Goal: Information Seeking & Learning: Check status

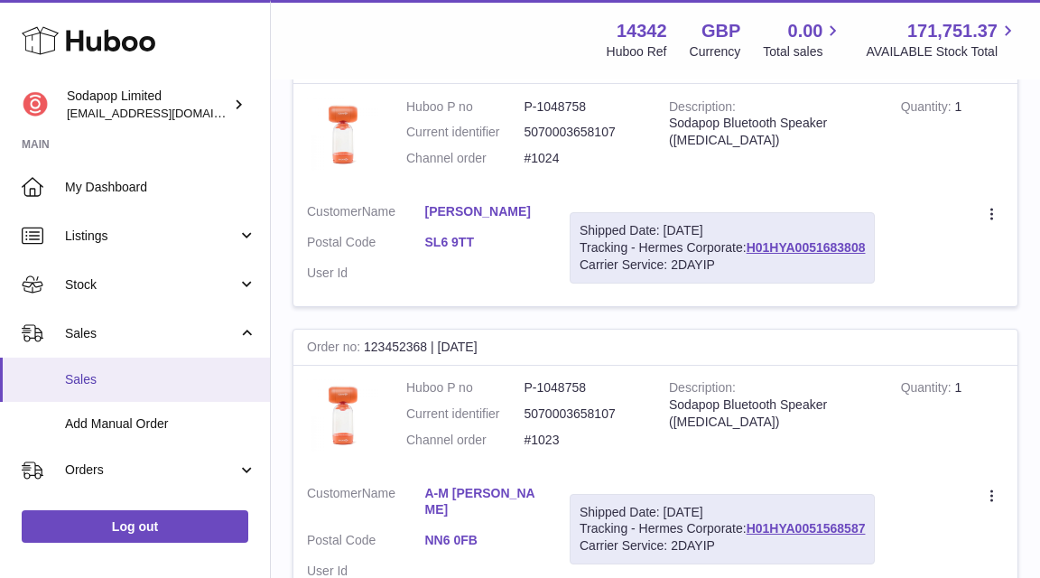
click at [87, 374] on span "Sales" at bounding box center [160, 379] width 191 height 17
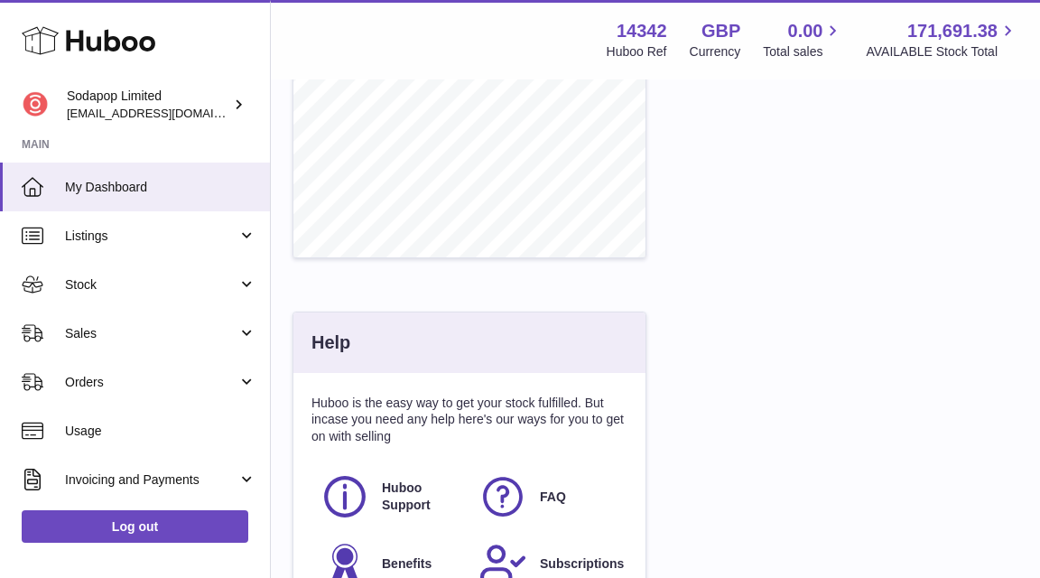
scroll to position [790, 0]
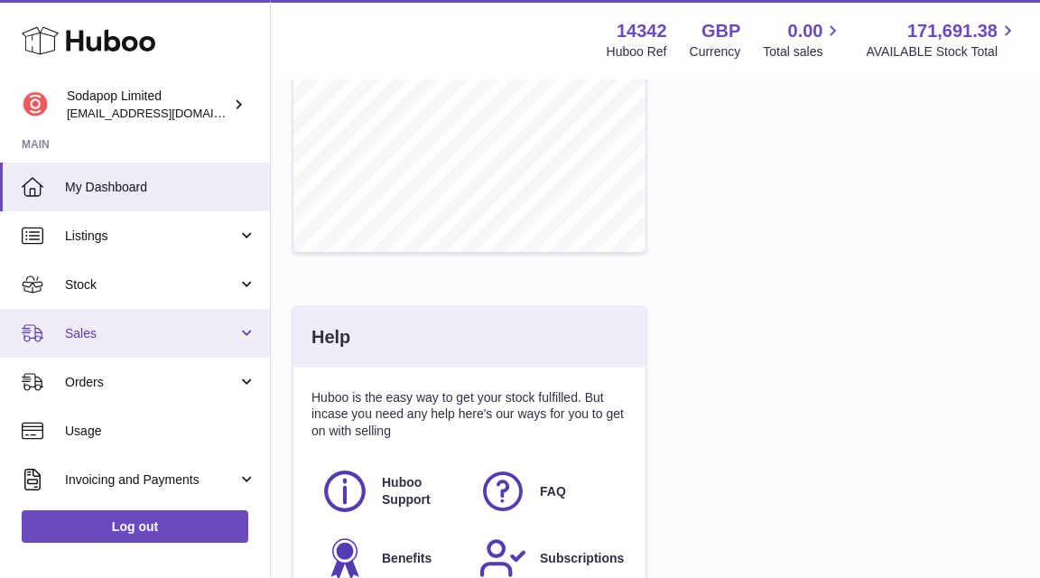
click at [188, 329] on span "Sales" at bounding box center [151, 333] width 172 height 17
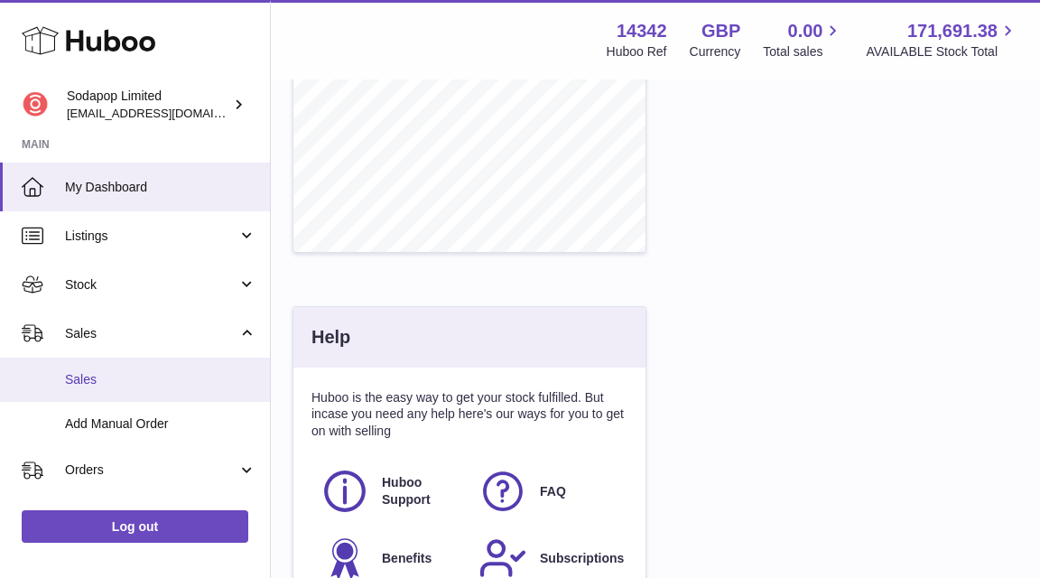
click at [98, 376] on span "Sales" at bounding box center [160, 379] width 191 height 17
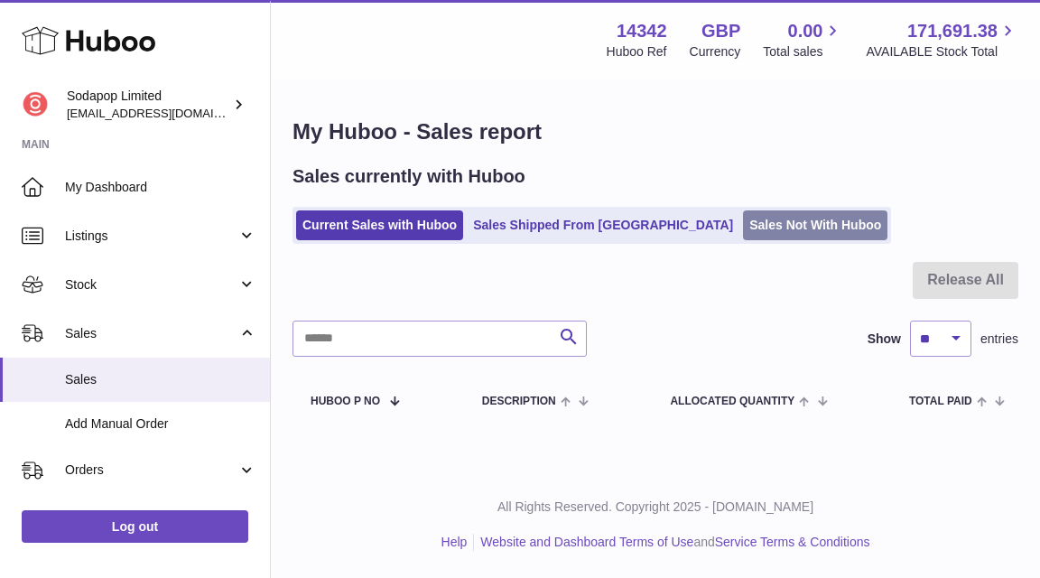
click at [743, 217] on link "Sales Not With Huboo" at bounding box center [815, 225] width 144 height 30
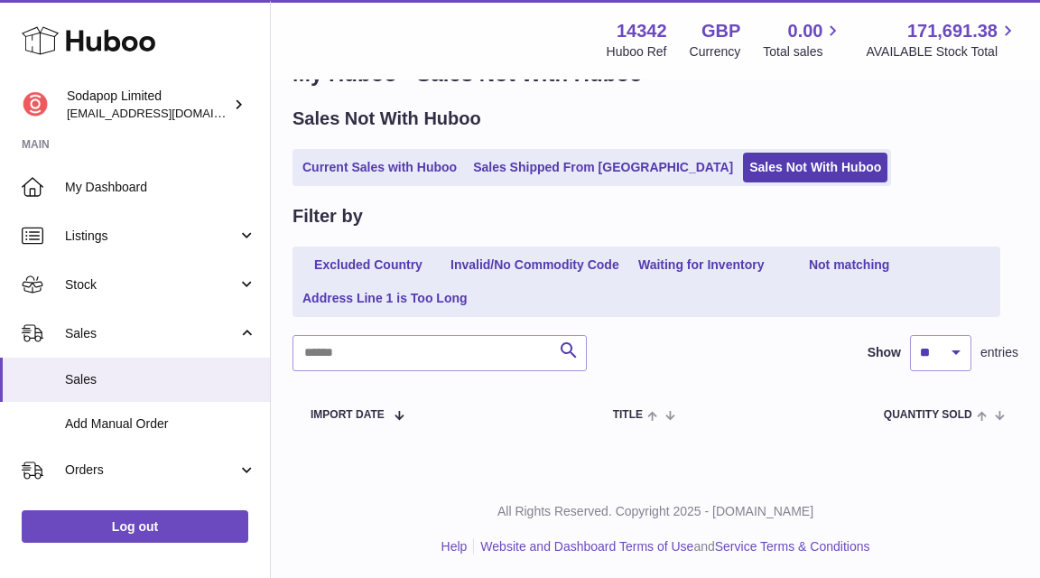
scroll to position [57, 0]
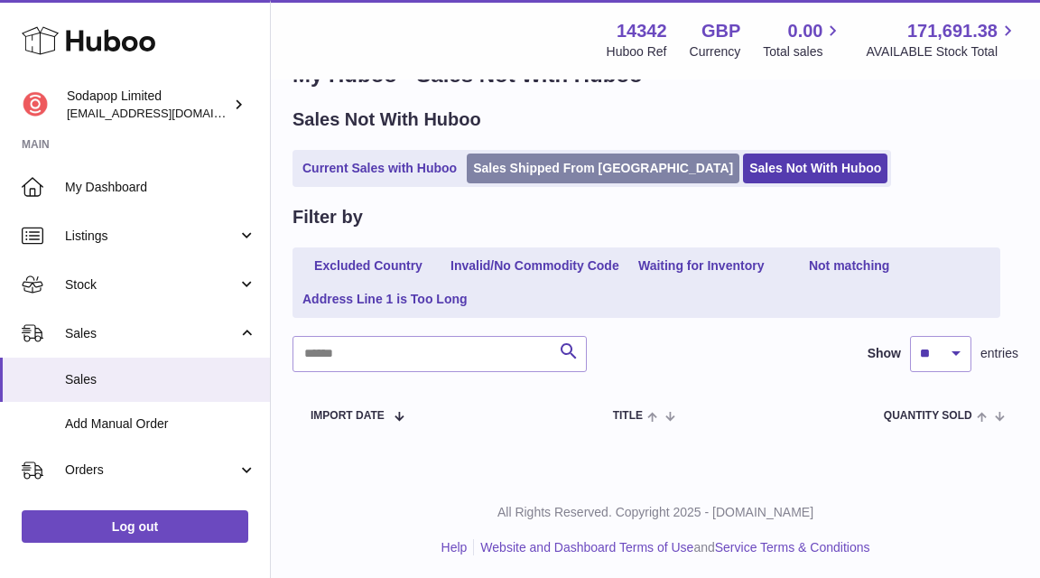
click at [567, 170] on link "Sales Shipped From Huboo" at bounding box center [603, 168] width 273 height 30
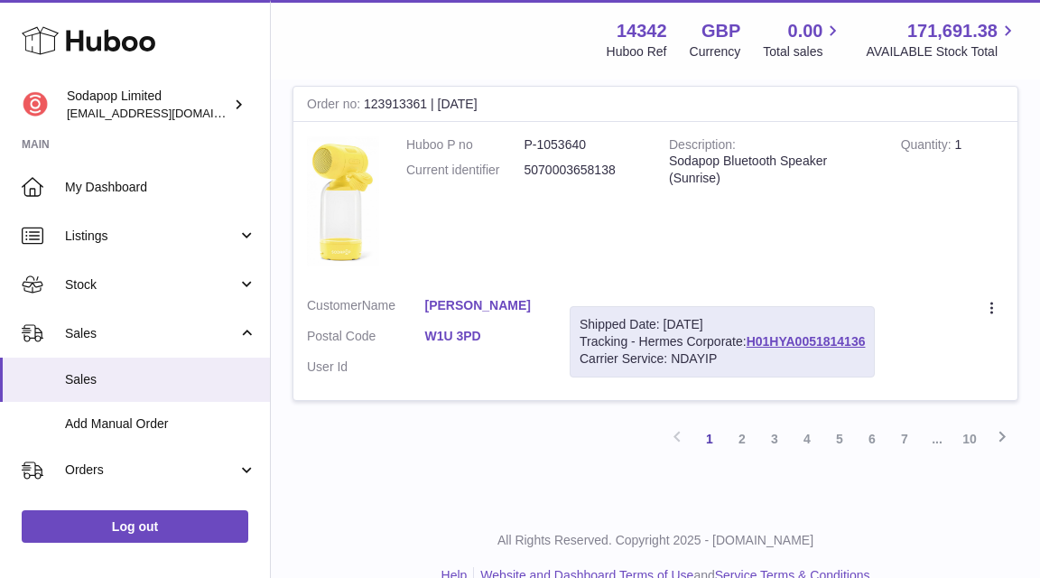
scroll to position [3315, 0]
click at [745, 424] on link "2" at bounding box center [742, 440] width 32 height 32
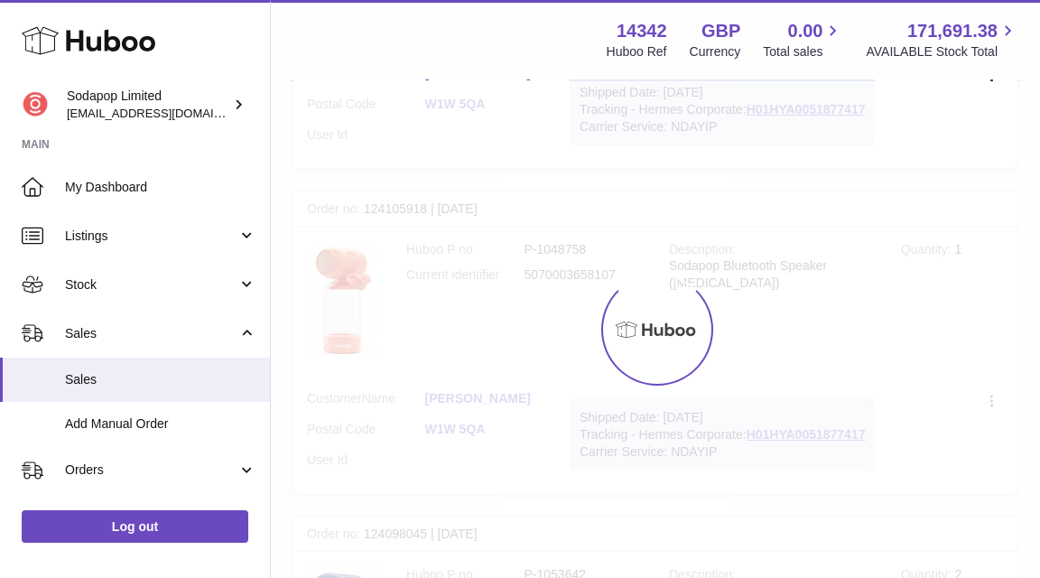
scroll to position [81, 0]
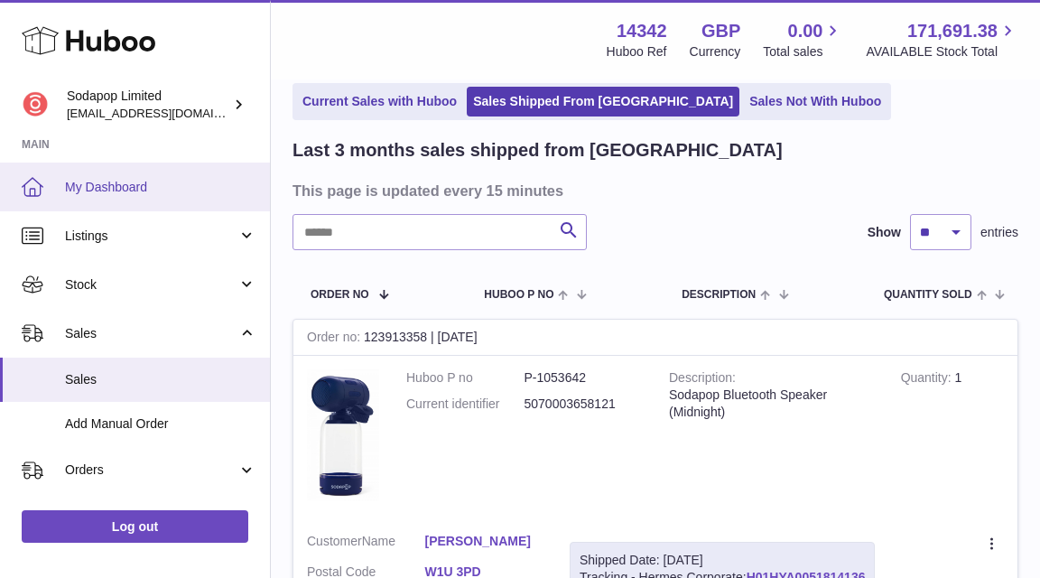
click at [139, 190] on span "My Dashboard" at bounding box center [160, 187] width 191 height 17
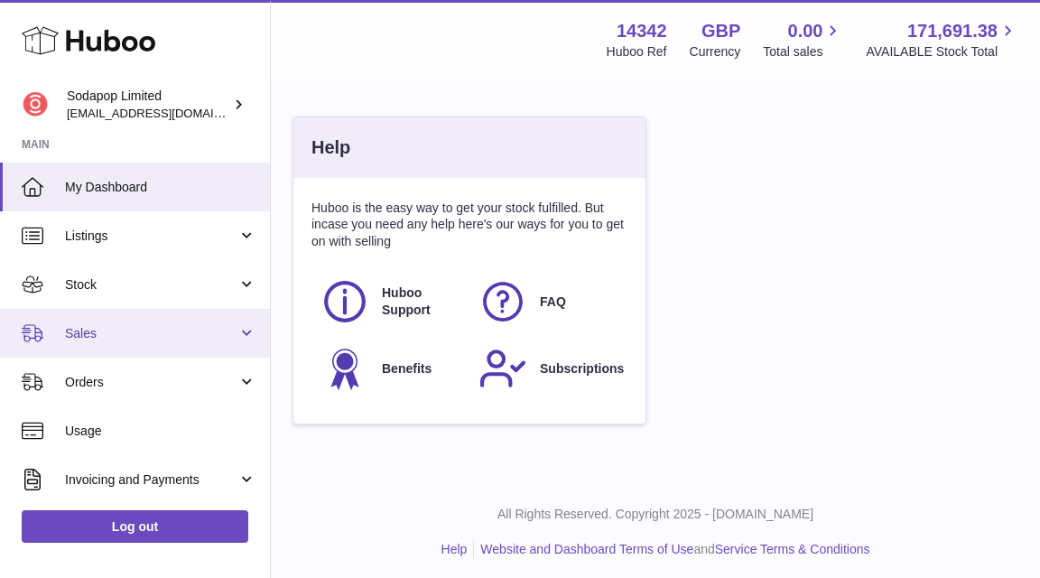
click at [218, 336] on span "Sales" at bounding box center [151, 333] width 172 height 17
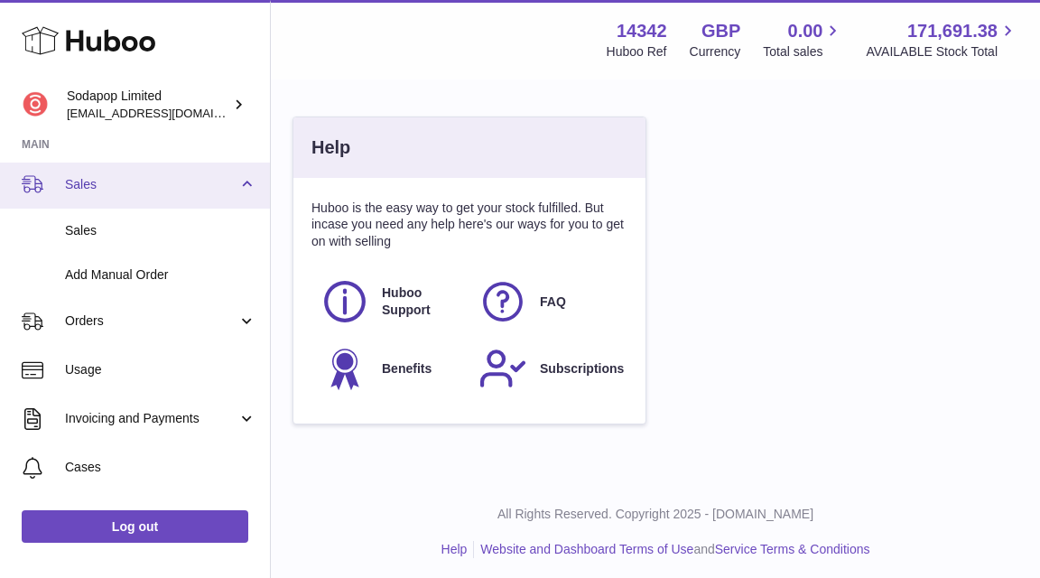
scroll to position [151, 0]
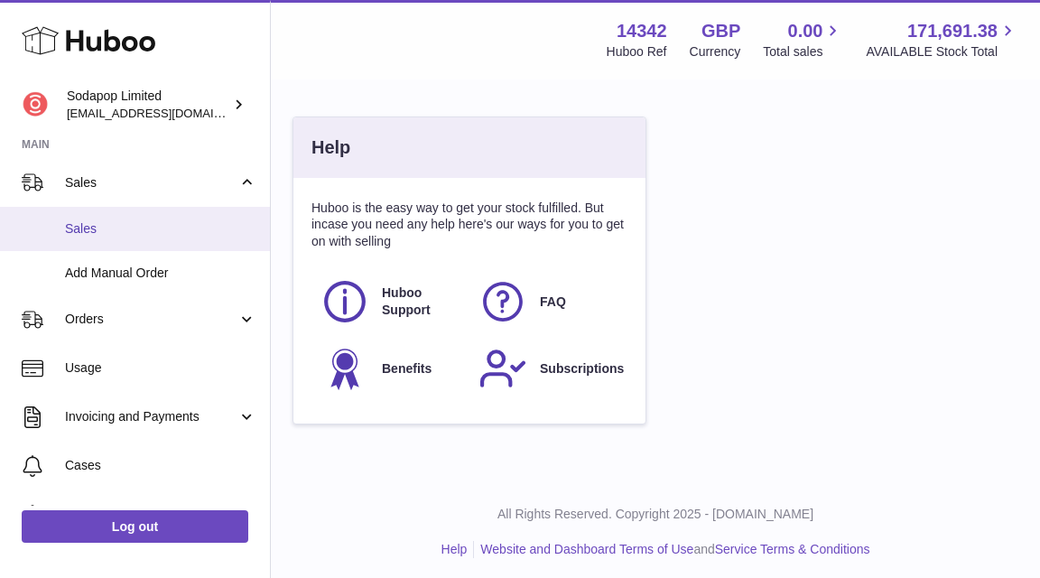
click at [88, 223] on span "Sales" at bounding box center [160, 228] width 191 height 17
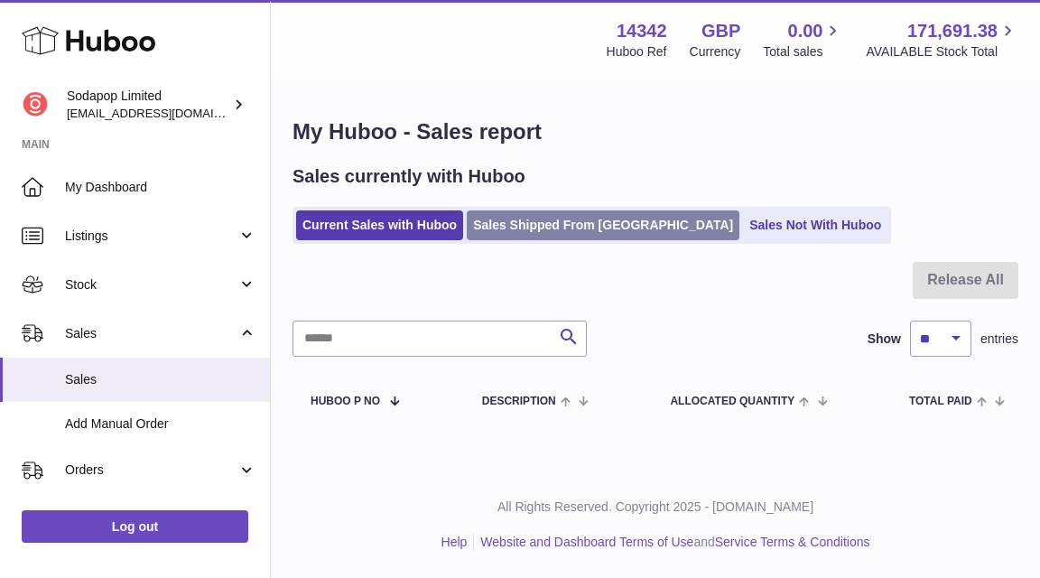
click at [573, 217] on link "Sales Shipped From [GEOGRAPHIC_DATA]" at bounding box center [603, 225] width 273 height 30
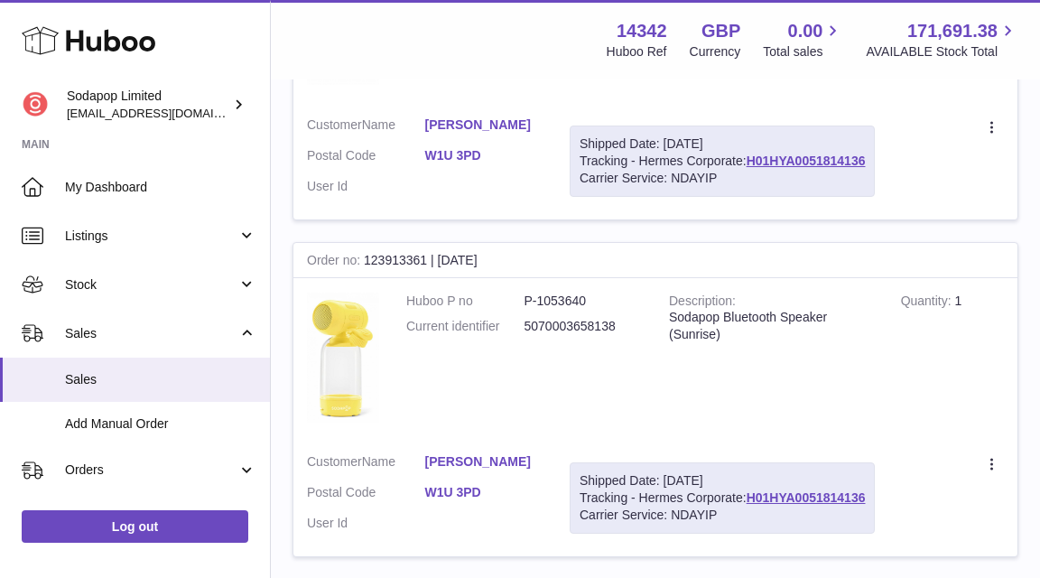
scroll to position [3162, 0]
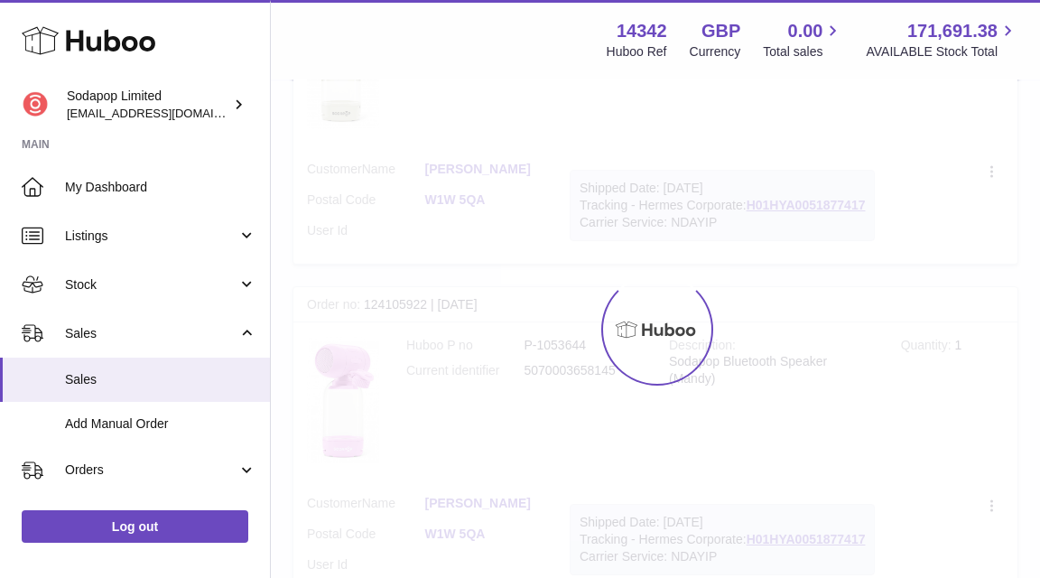
scroll to position [81, 0]
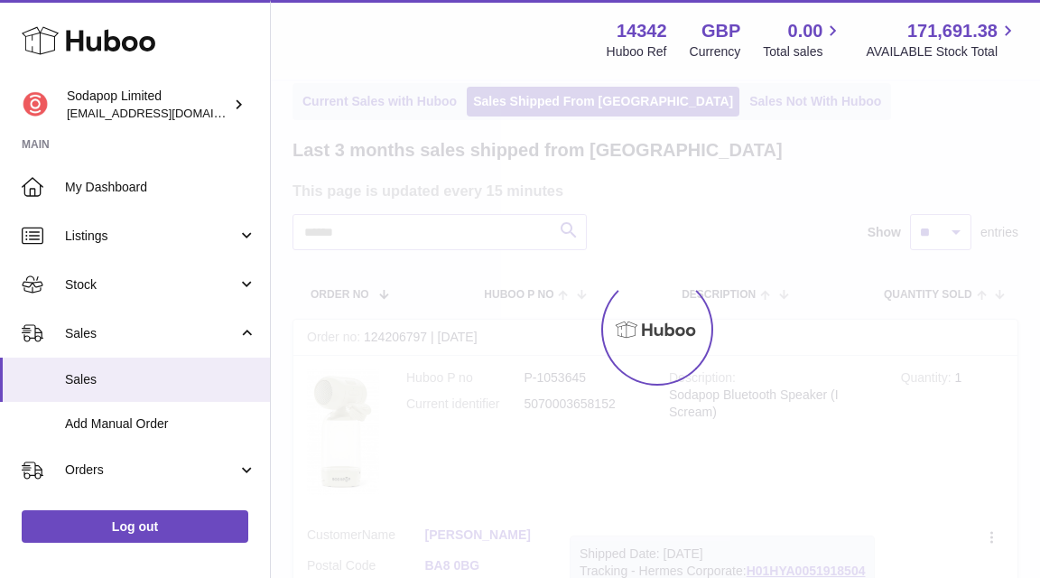
click at [745, 560] on div at bounding box center [655, 329] width 769 height 496
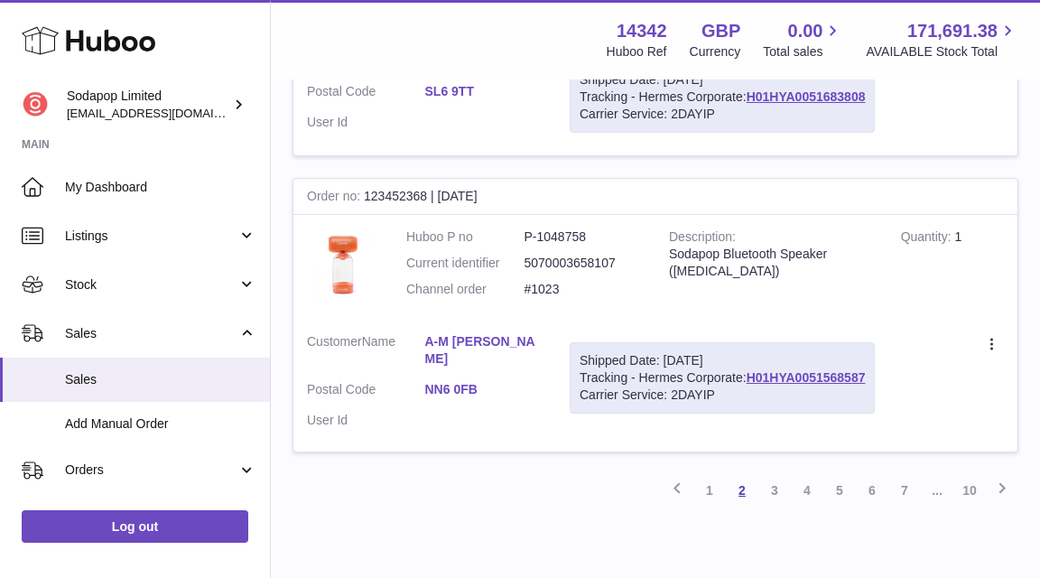
scroll to position [2954, 0]
click at [772, 475] on link "3" at bounding box center [774, 491] width 32 height 32
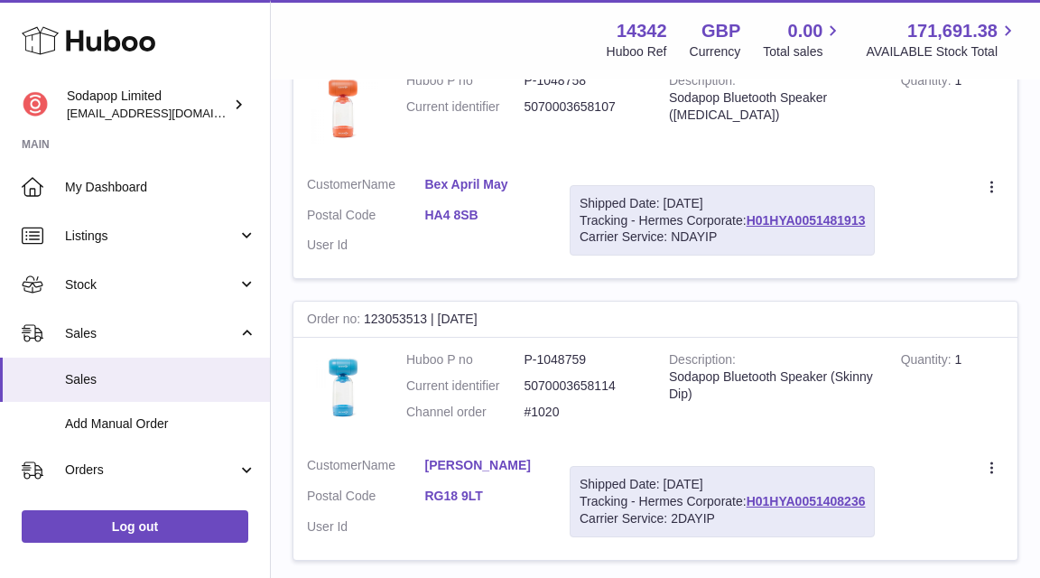
scroll to position [942, 0]
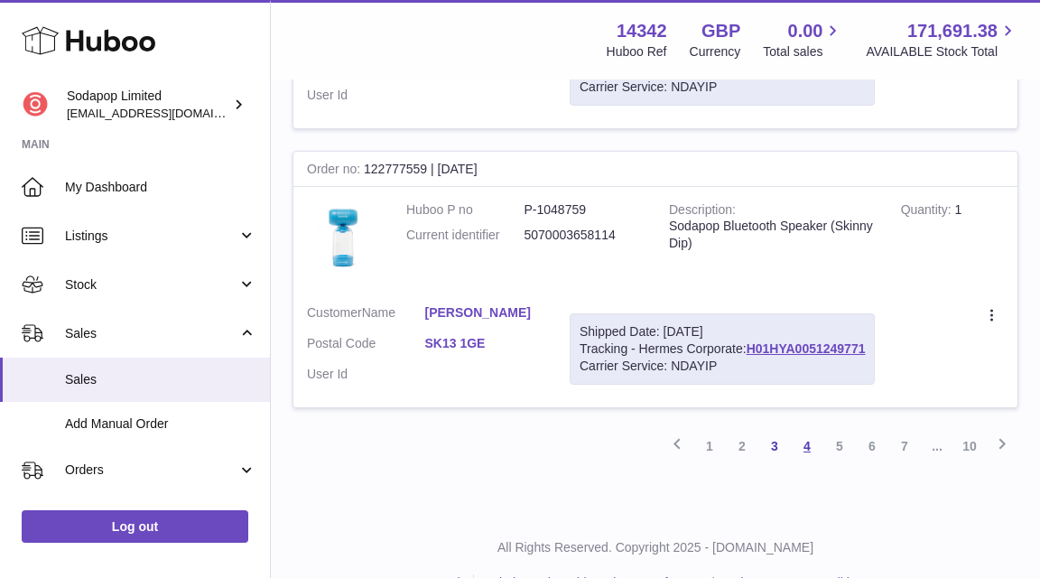
click at [810, 430] on link "4" at bounding box center [807, 446] width 32 height 32
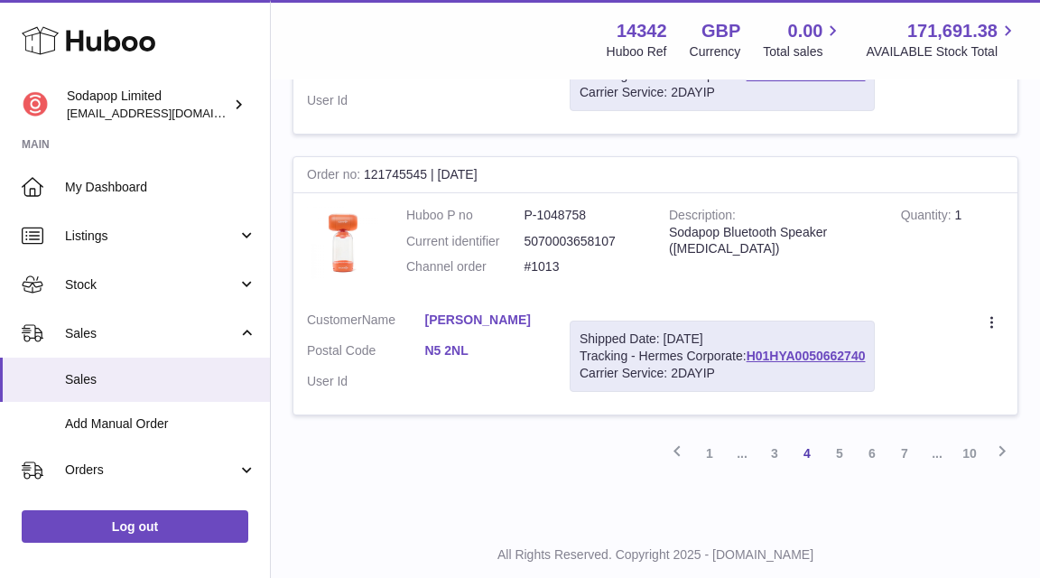
scroll to position [2770, 0]
click at [840, 438] on link "5" at bounding box center [839, 454] width 32 height 32
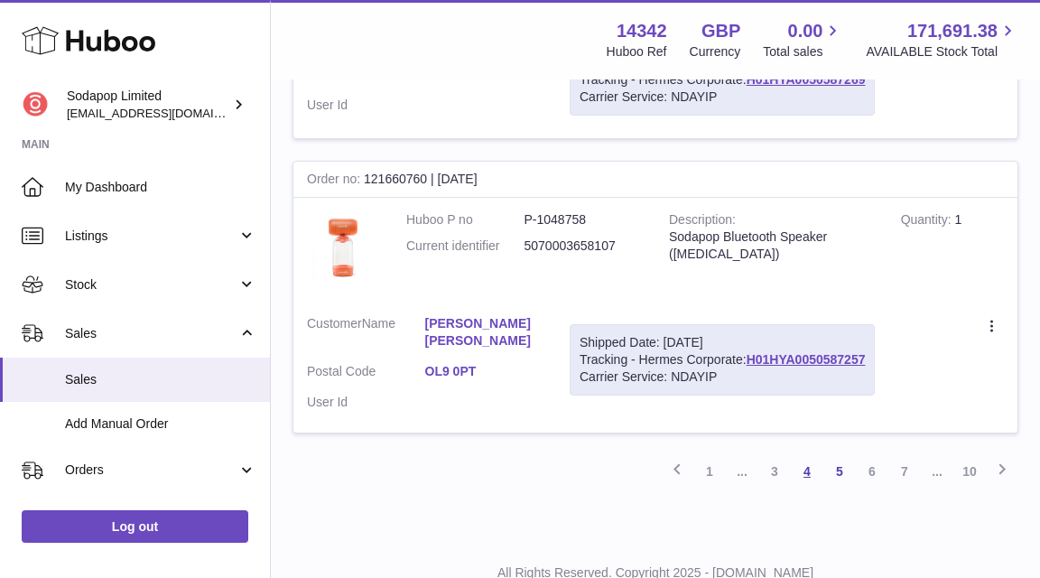
scroll to position [2784, 0]
click at [901, 456] on link "7" at bounding box center [904, 472] width 32 height 32
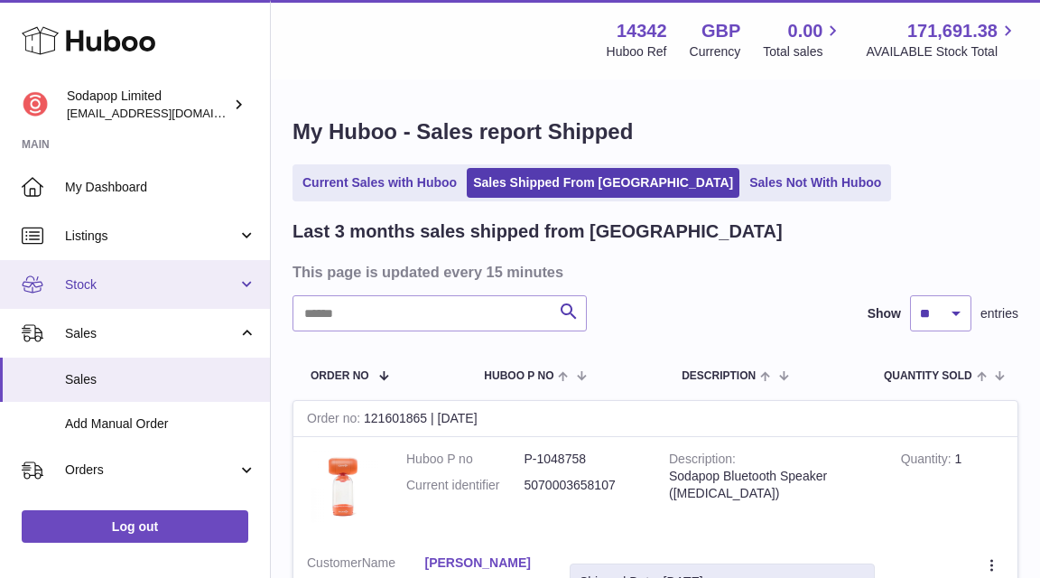
click at [236, 281] on link "Stock" at bounding box center [135, 284] width 270 height 49
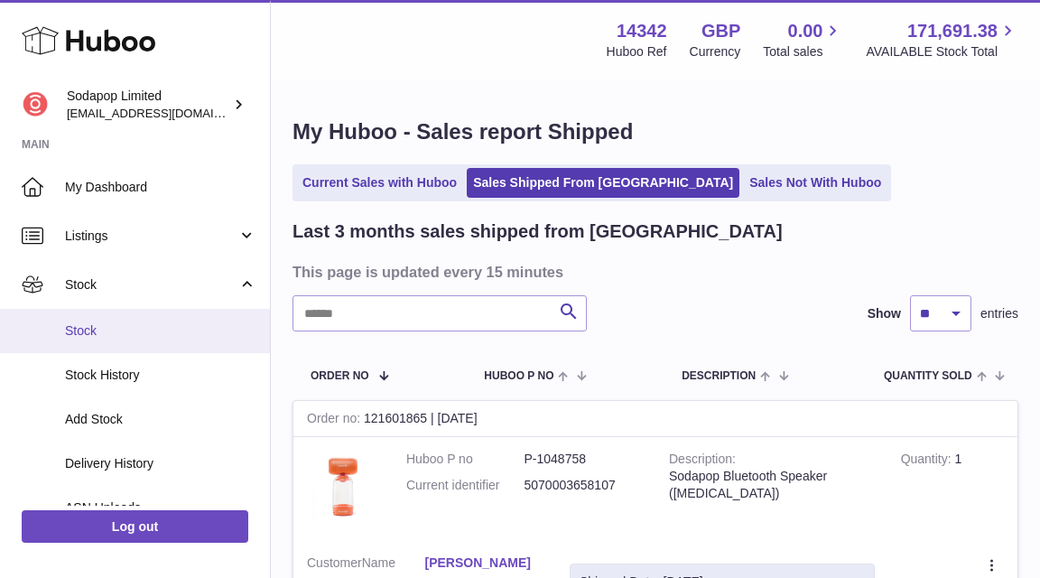
click at [91, 328] on span "Stock" at bounding box center [160, 330] width 191 height 17
